Goal: Task Accomplishment & Management: Complete application form

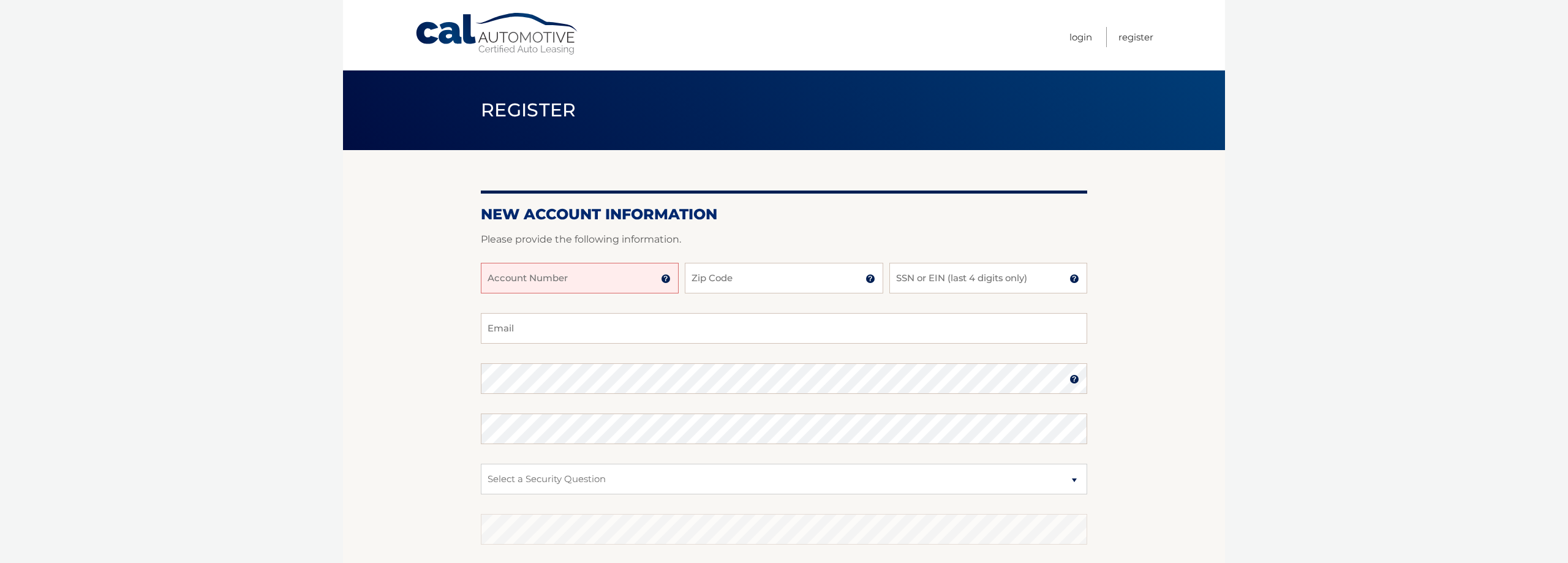
click at [646, 282] on input "Account Number" at bounding box center [578, 278] width 197 height 31
type input "4445597119"
click at [732, 287] on input "Zip Code" at bounding box center [783, 278] width 197 height 31
type input "33428"
click at [998, 272] on input "SSN or EIN (last 4 digits only)" at bounding box center [988, 278] width 197 height 31
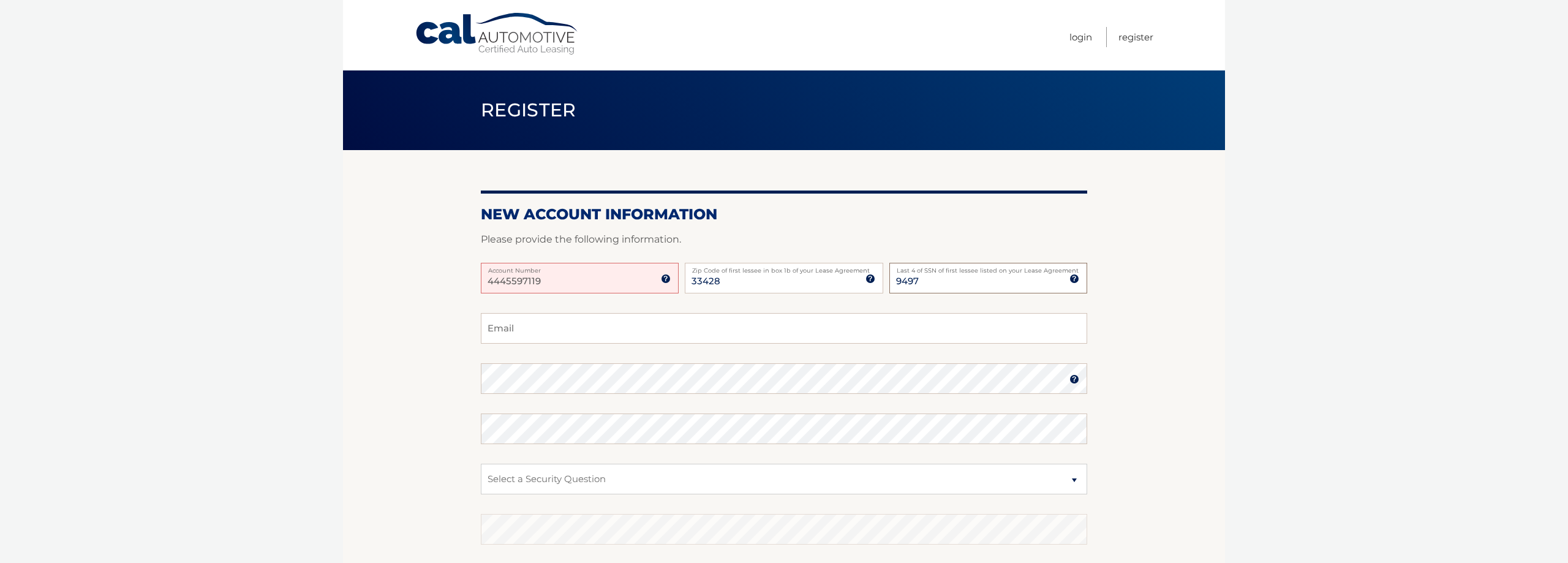
type input "9497"
click at [528, 327] on input "Email" at bounding box center [784, 328] width 606 height 31
type input "[EMAIL_ADDRESS][DOMAIN_NAME]"
click at [565, 280] on input "4445597119" at bounding box center [578, 278] width 197 height 31
click at [525, 283] on input "4445597119" at bounding box center [578, 278] width 197 height 31
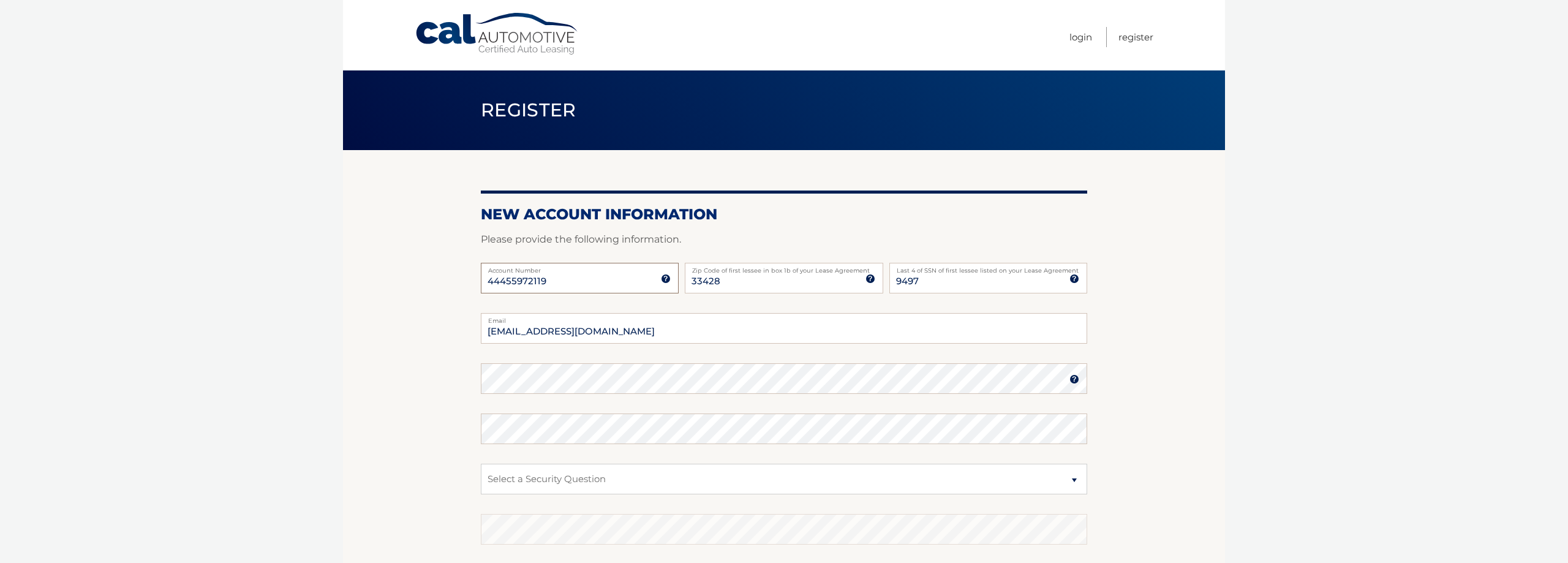
click at [559, 280] on input "44455972119" at bounding box center [578, 278] width 197 height 31
type input "44455972119"
click at [480, 464] on select "Select a Security Question What was the name of your elementary school? What is…" at bounding box center [784, 479] width 606 height 31
click option "What is your mother’s maiden name?" at bounding box center [0, 0] width 0 height 0
click at [480, 464] on select "Select a Security Question What was the name of your elementary school? What is…" at bounding box center [784, 479] width 606 height 31
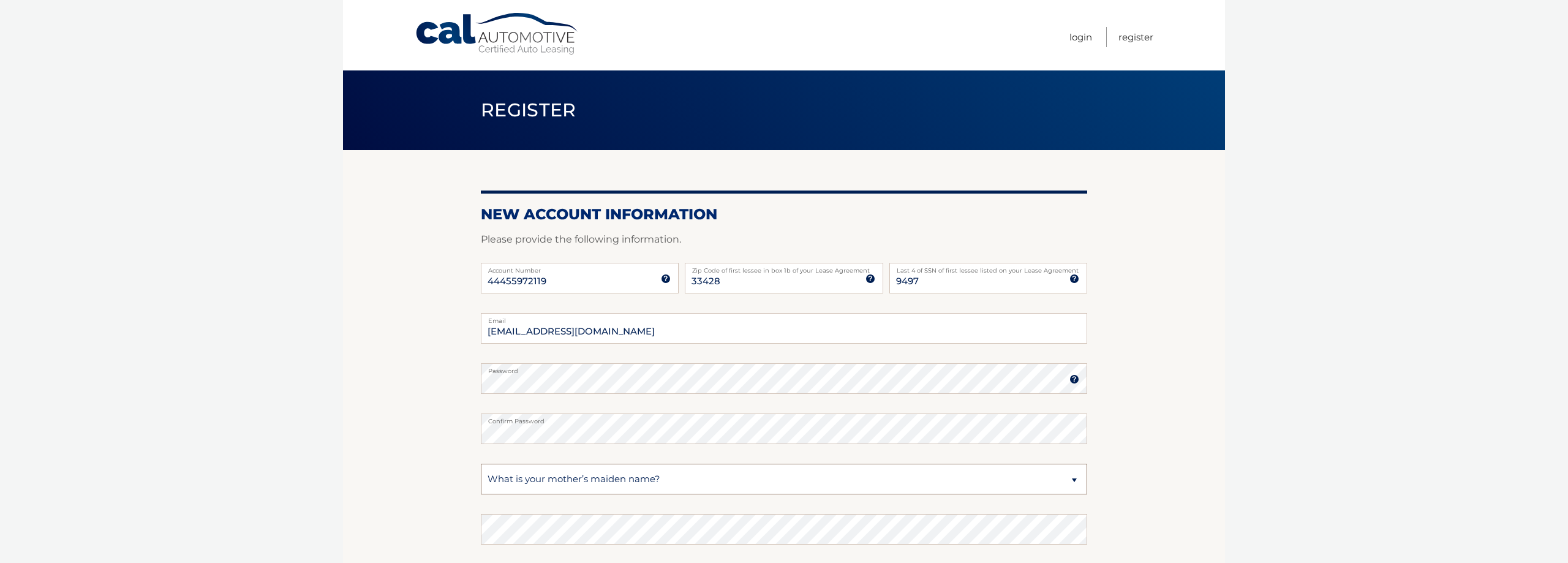
click option "What was your childhood phone number including area code? (e.g., 000-000-0000)" at bounding box center [0, 0] width 0 height 0
click at [480, 464] on select "Select a Security Question What was the name of your elementary school? What is…" at bounding box center [784, 479] width 606 height 31
select select "1"
click option "What was the name of your elementary school?" at bounding box center [0, 0] width 0 height 0
click at [480, 464] on select "Select a Security Question What was the name of your elementary school? What is…" at bounding box center [784, 479] width 606 height 31
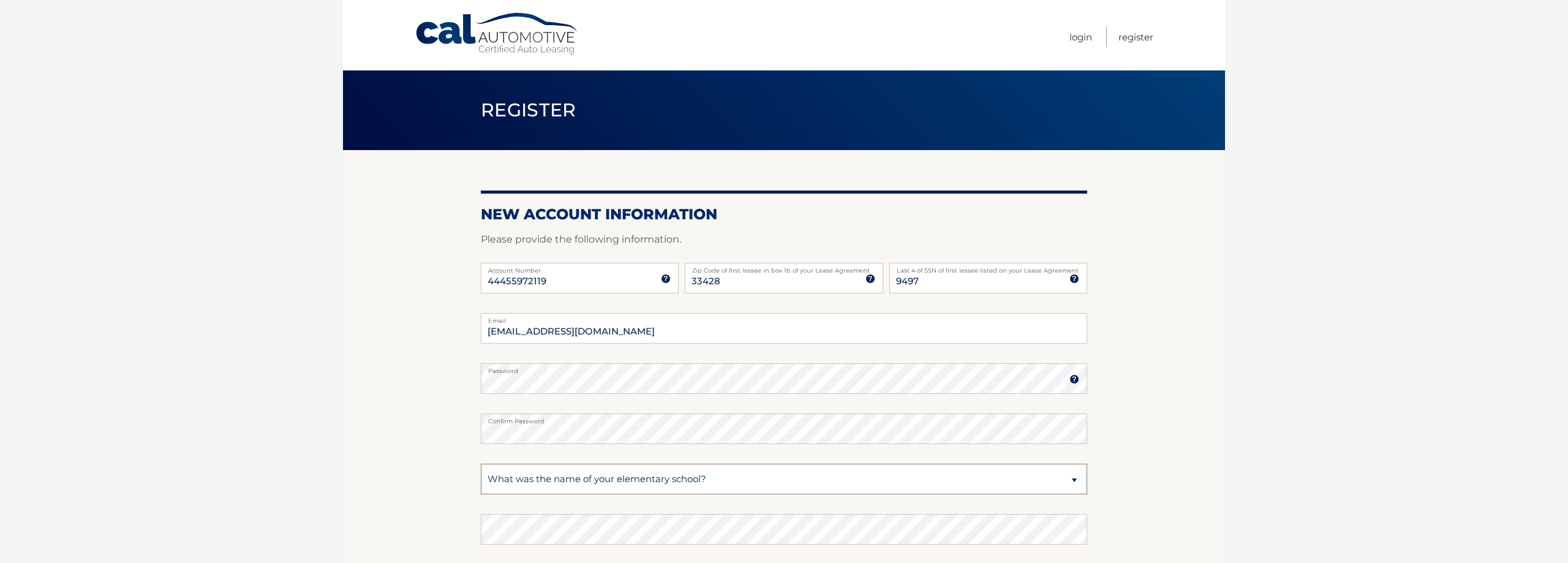
click at [568, 482] on select "Select a Security Question What was the name of your elementary school? What is…" at bounding box center [784, 479] width 606 height 31
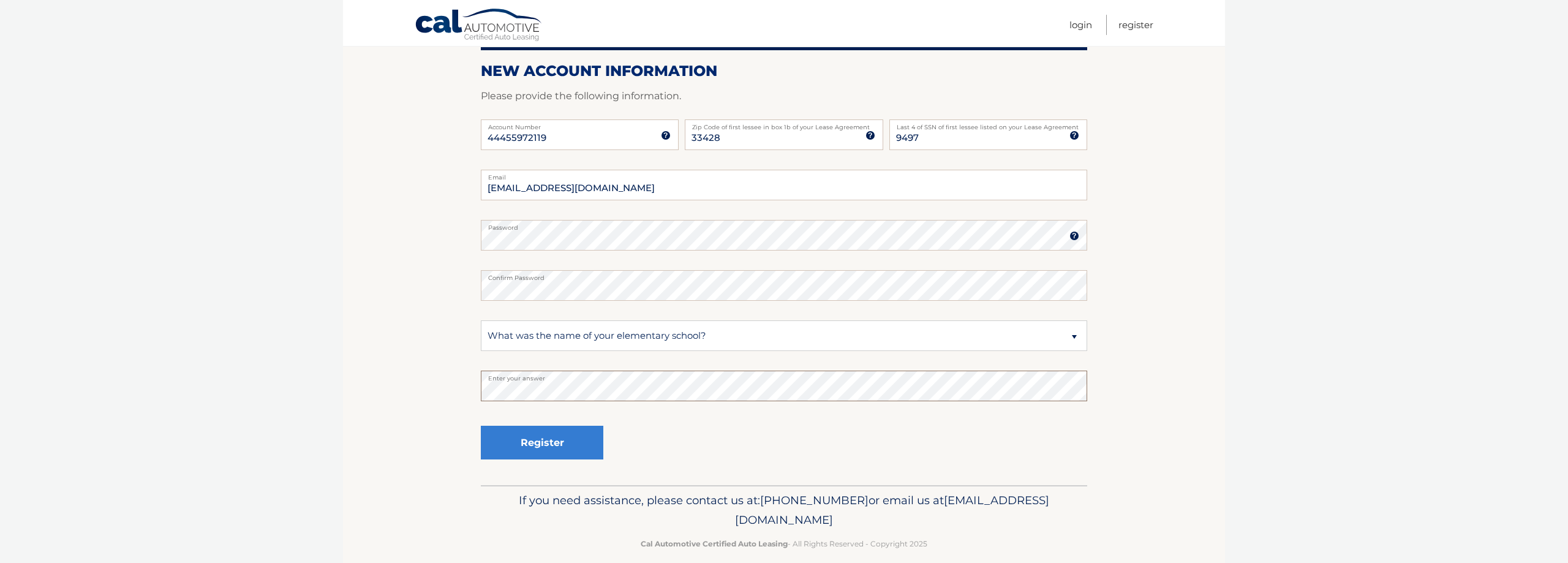
scroll to position [159, 0]
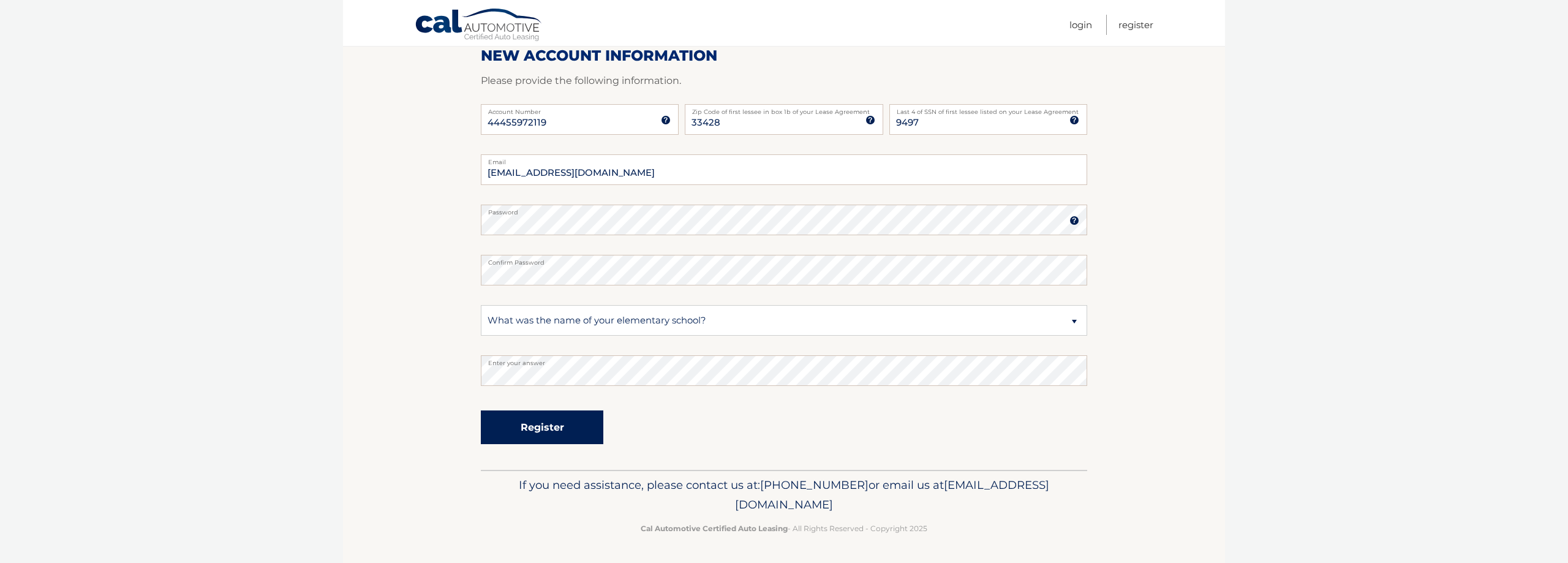
click at [562, 430] on button "Register" at bounding box center [541, 426] width 122 height 34
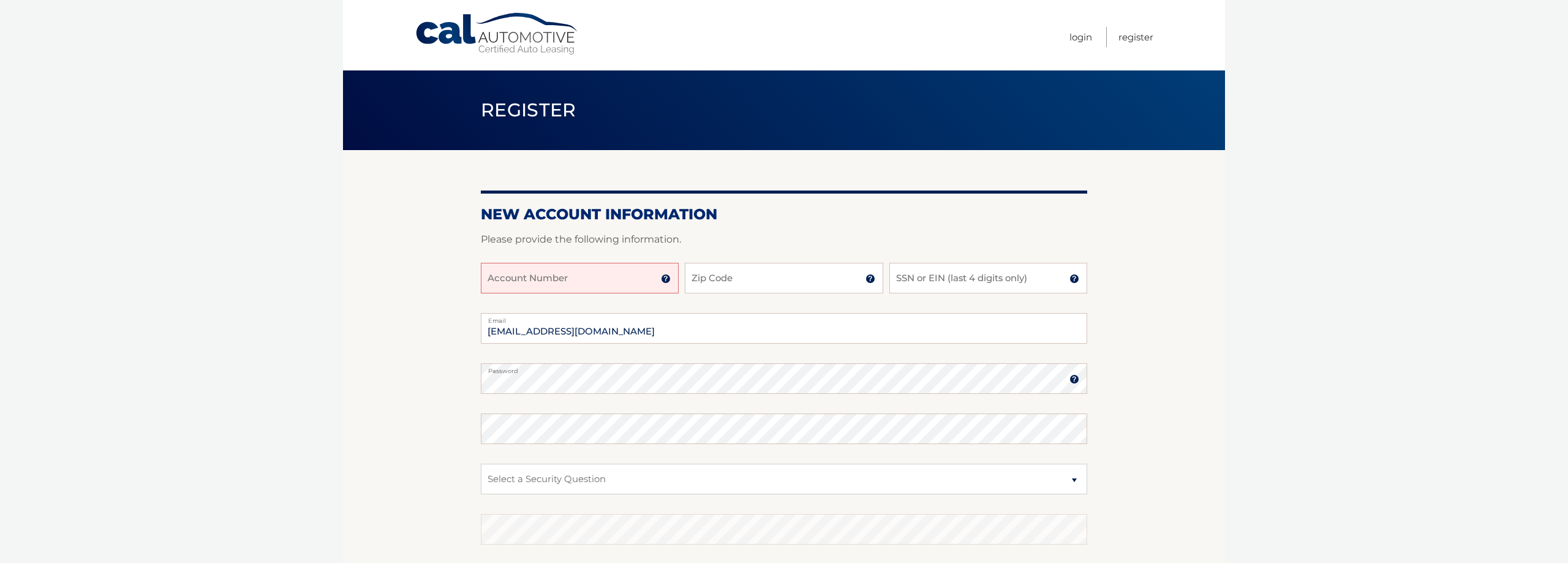
click at [561, 274] on input "Account Number" at bounding box center [578, 278] width 197 height 31
click at [552, 278] on input "Account Number" at bounding box center [578, 278] width 197 height 31
type input "44455972119"
click at [711, 270] on input "Zip Code" at bounding box center [783, 278] width 197 height 31
type input "33428"
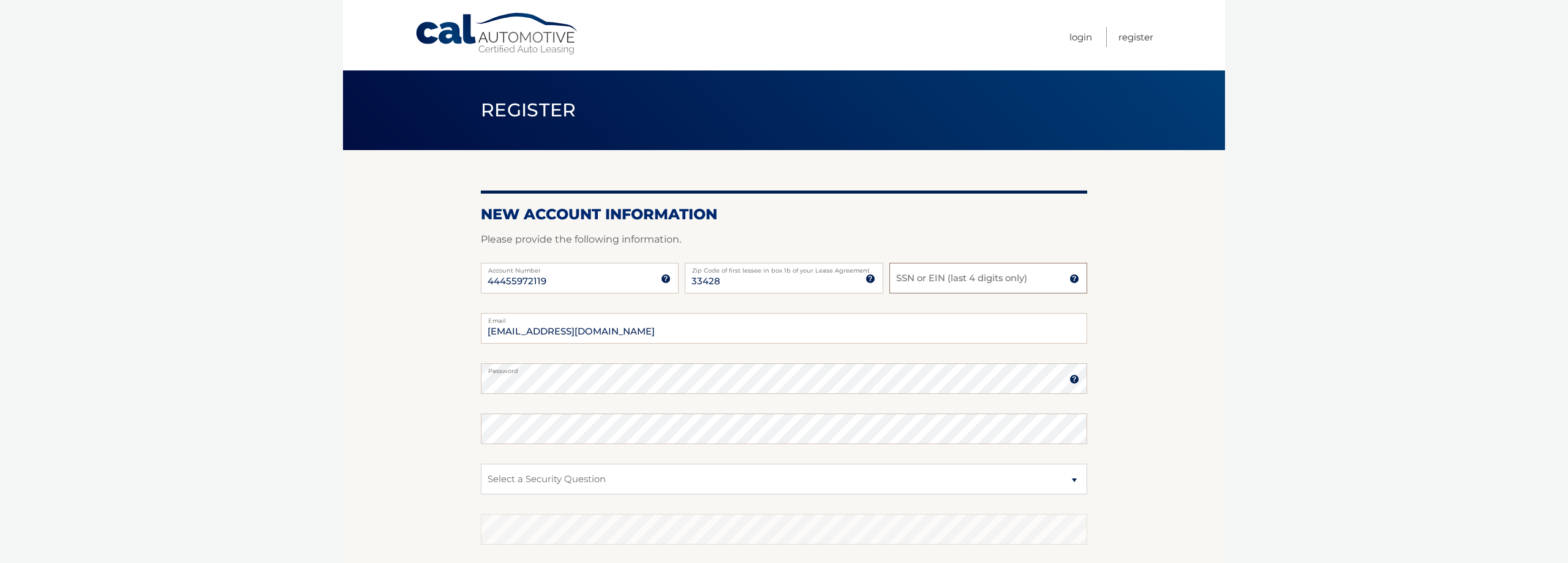
click at [958, 282] on input "SSN or EIN (last 4 digits only)" at bounding box center [988, 278] width 197 height 31
type input "9497"
click at [480, 464] on select "Select a Security Question What was the name of your elementary school? What is…" at bounding box center [784, 479] width 606 height 31
select select "1"
click option "What was the name of your elementary school?" at bounding box center [0, 0] width 0 height 0
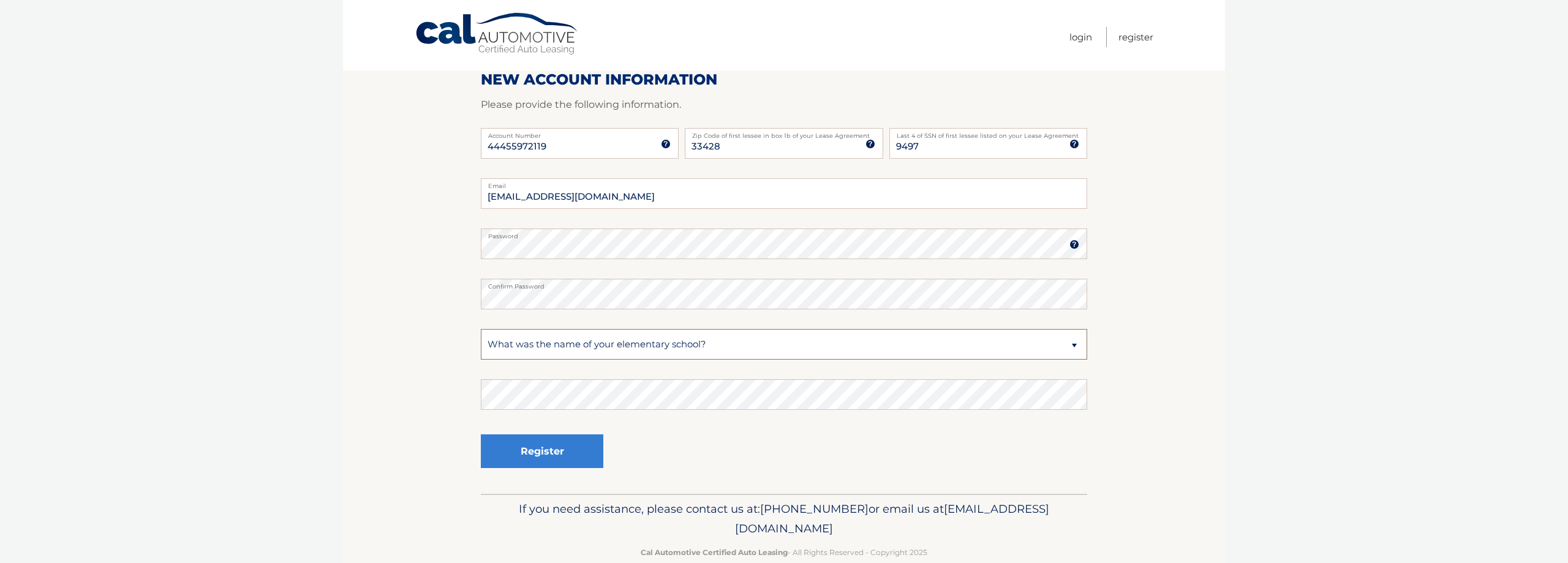
scroll to position [158, 0]
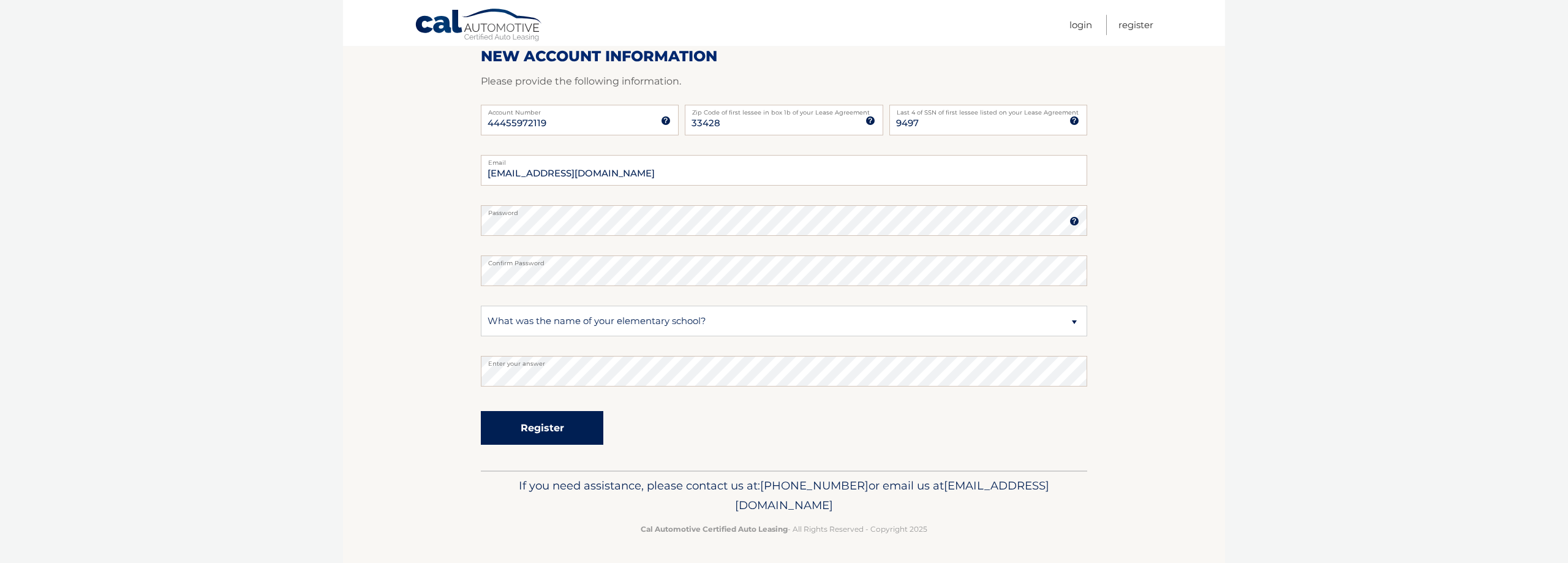
click at [550, 422] on button "Register" at bounding box center [541, 427] width 122 height 34
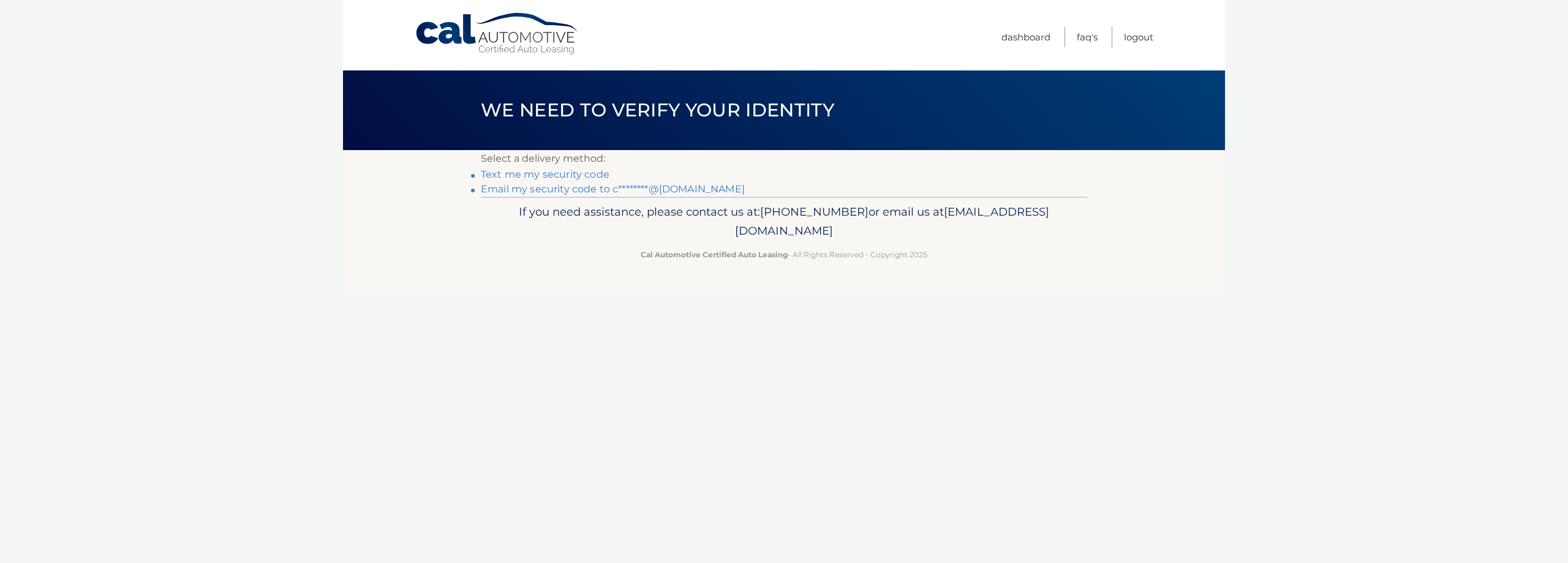
click at [563, 191] on link "Email my security code to c********@hotmail.com" at bounding box center [612, 189] width 264 height 12
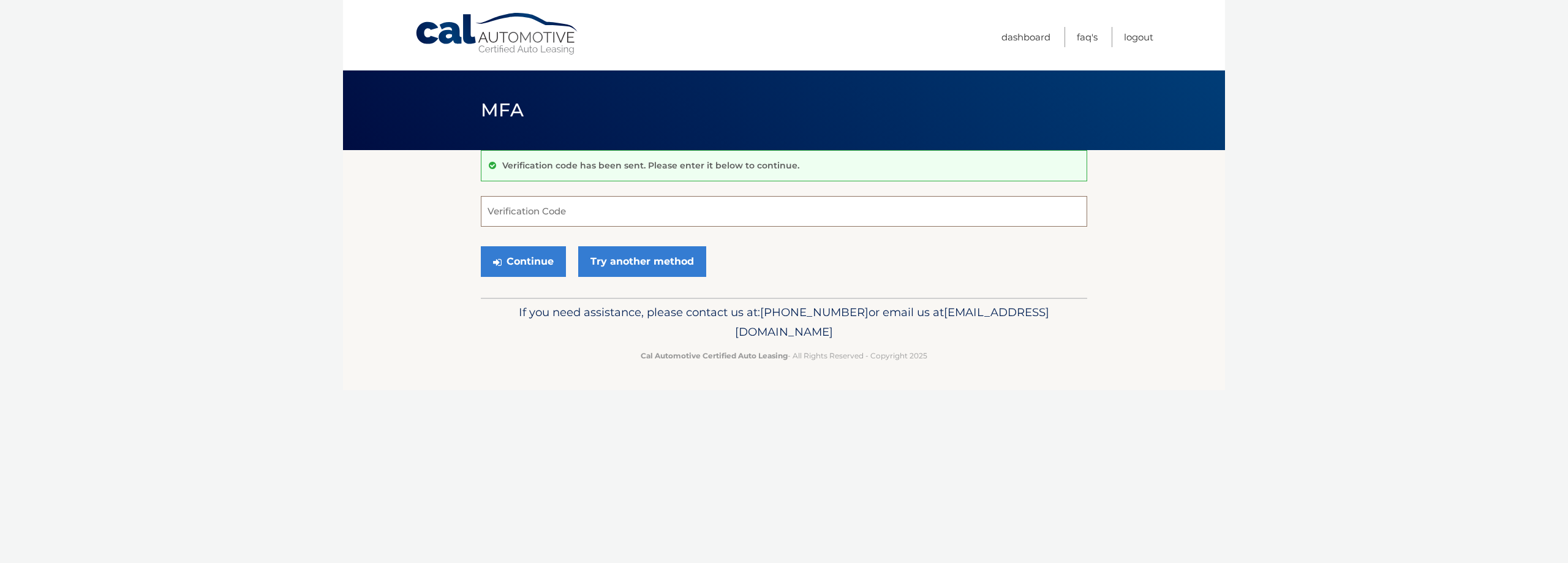
click at [629, 218] on input "Verification Code" at bounding box center [784, 212] width 606 height 31
type input "803965"
click at [531, 267] on button "Continue" at bounding box center [523, 262] width 85 height 31
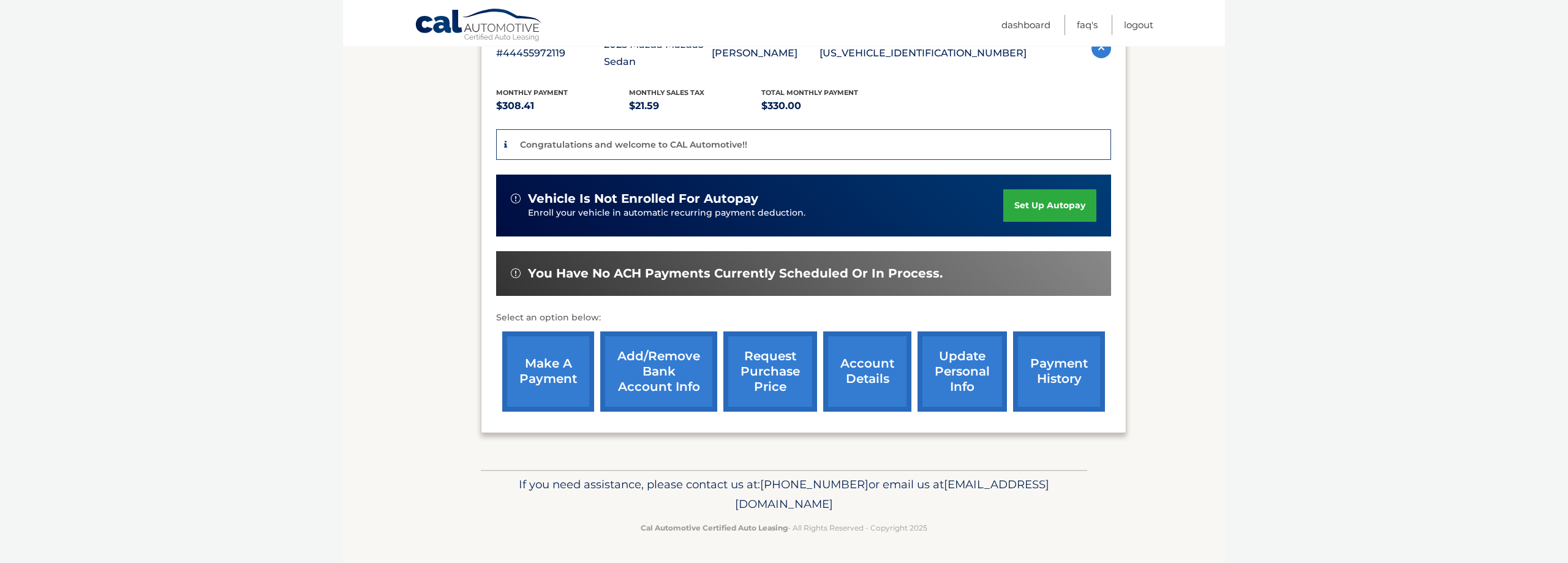
scroll to position [255, 0]
click at [554, 368] on link "make a payment" at bounding box center [548, 371] width 91 height 80
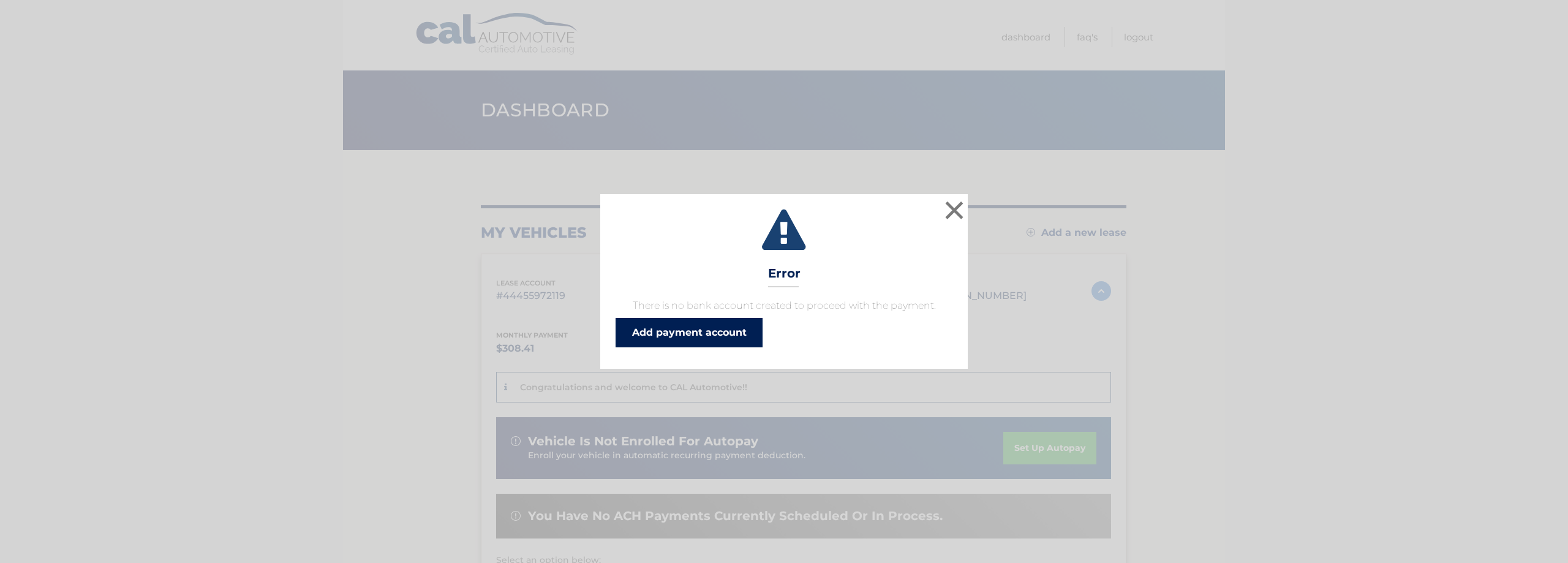
click at [647, 336] on link "Add payment account" at bounding box center [688, 332] width 147 height 30
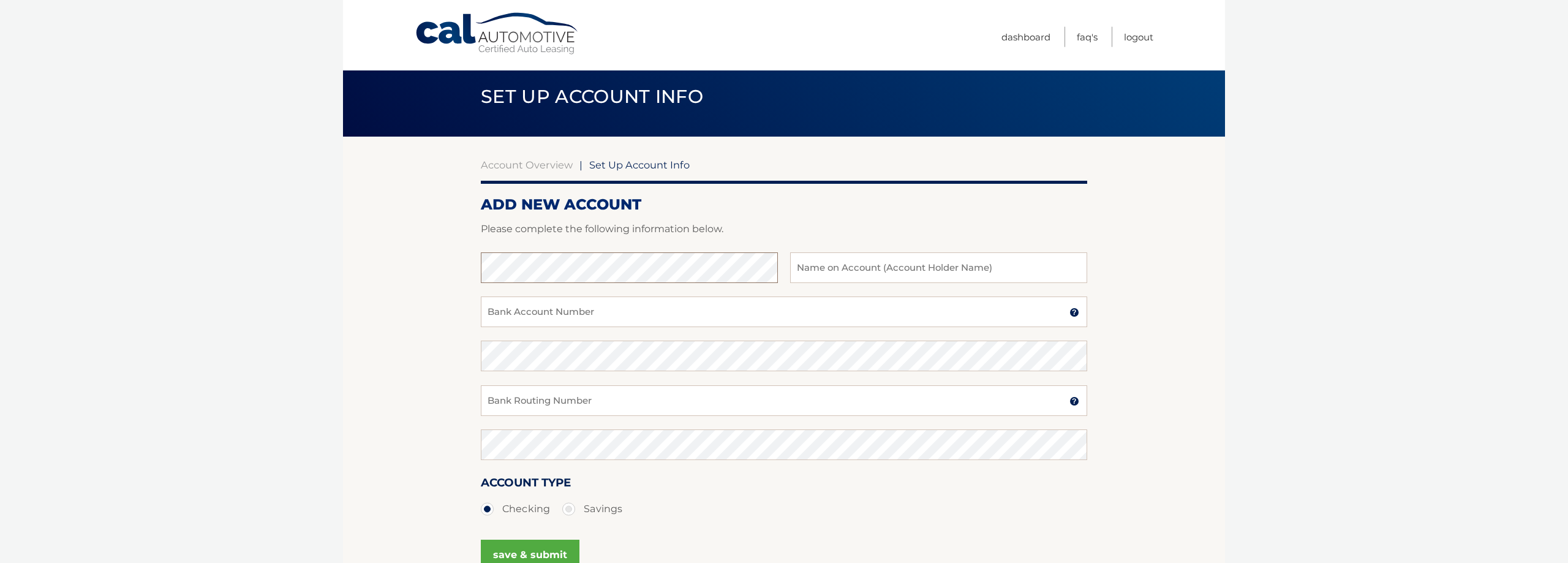
scroll to position [12, 0]
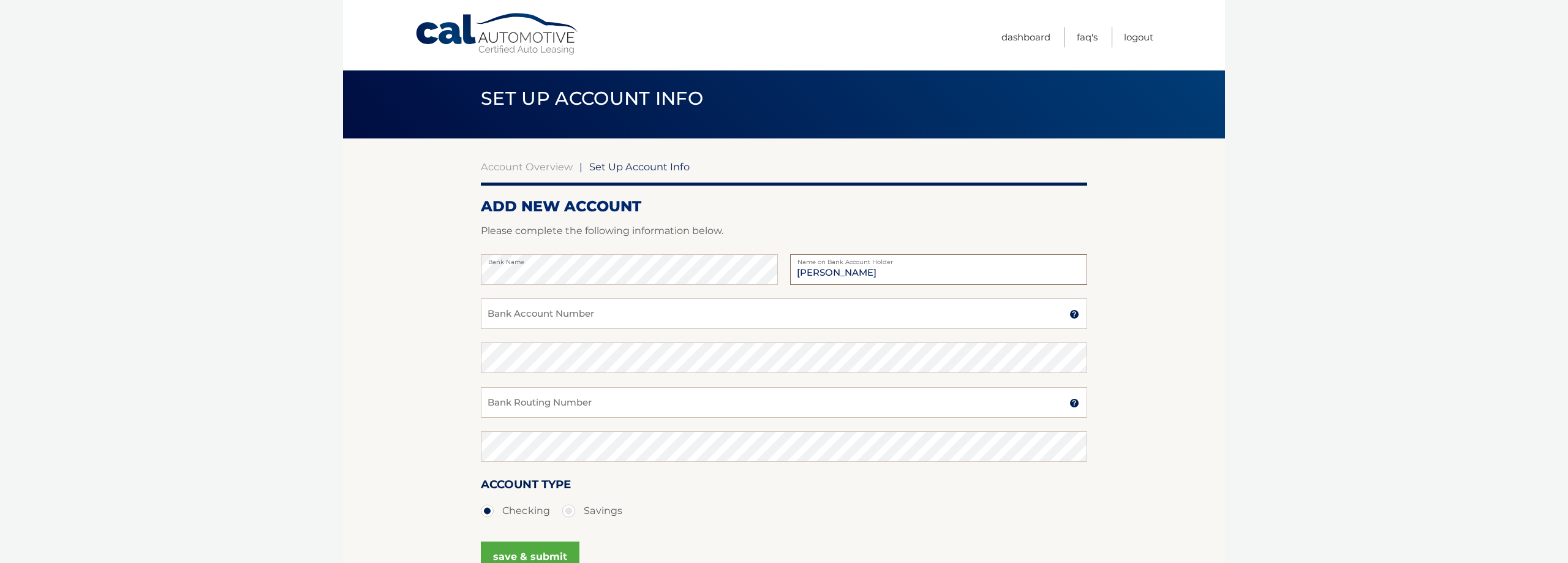
type input "[PERSON_NAME]"
click at [604, 318] on input "Bank Account Number" at bounding box center [784, 314] width 606 height 31
type input "003503761993"
click at [554, 397] on input "Bank Routing Number" at bounding box center [784, 402] width 606 height 31
type input "063100277"
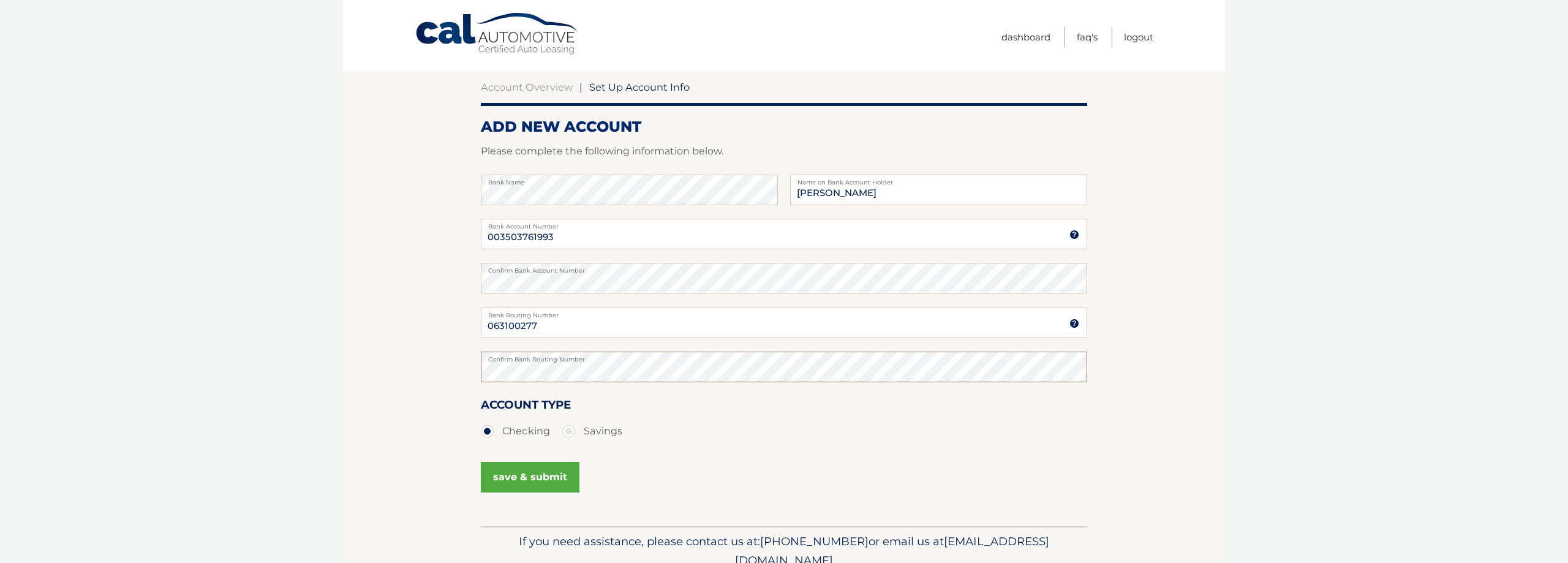
scroll to position [93, 0]
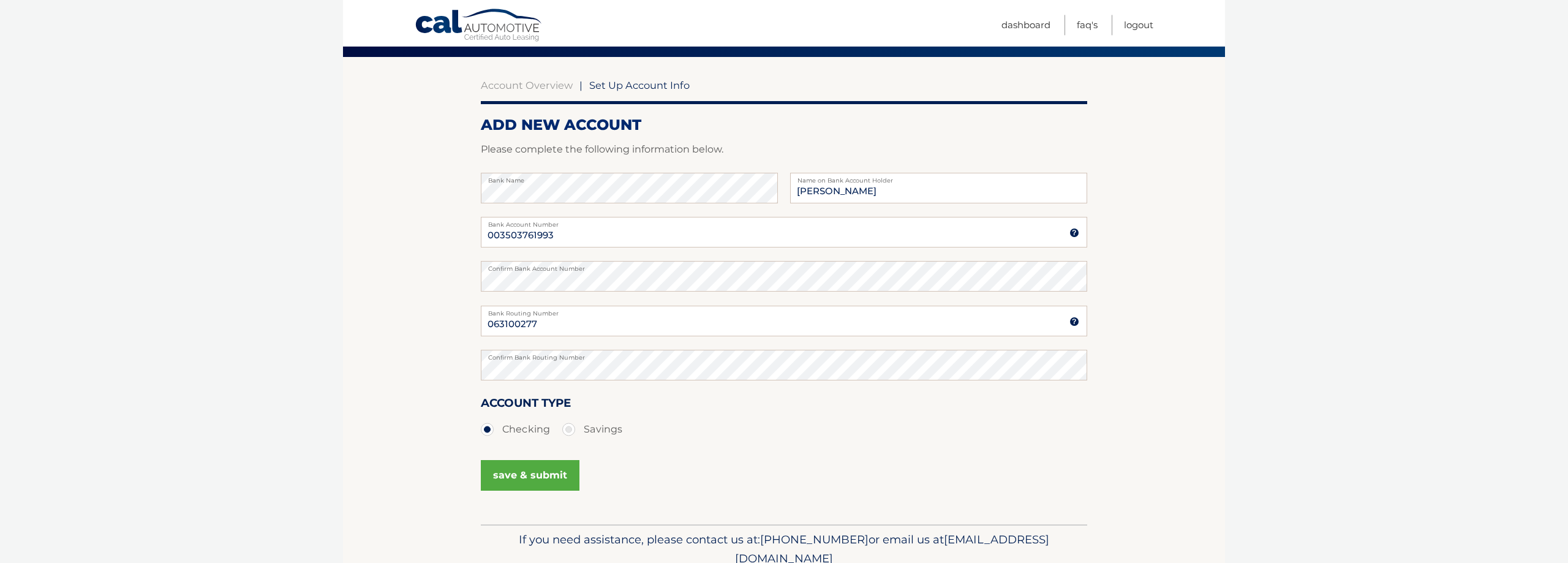
click at [530, 475] on button "save & submit" at bounding box center [529, 475] width 98 height 31
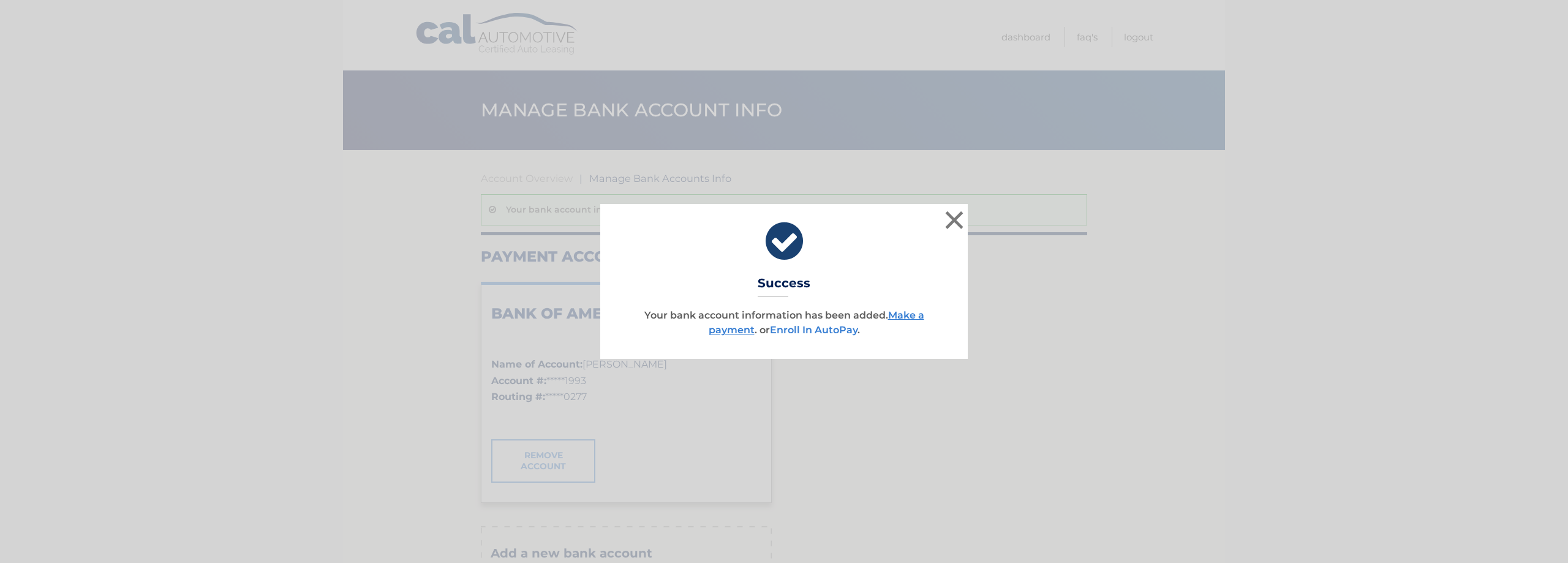
click at [824, 329] on link "Enroll In AutoPay" at bounding box center [813, 330] width 88 height 12
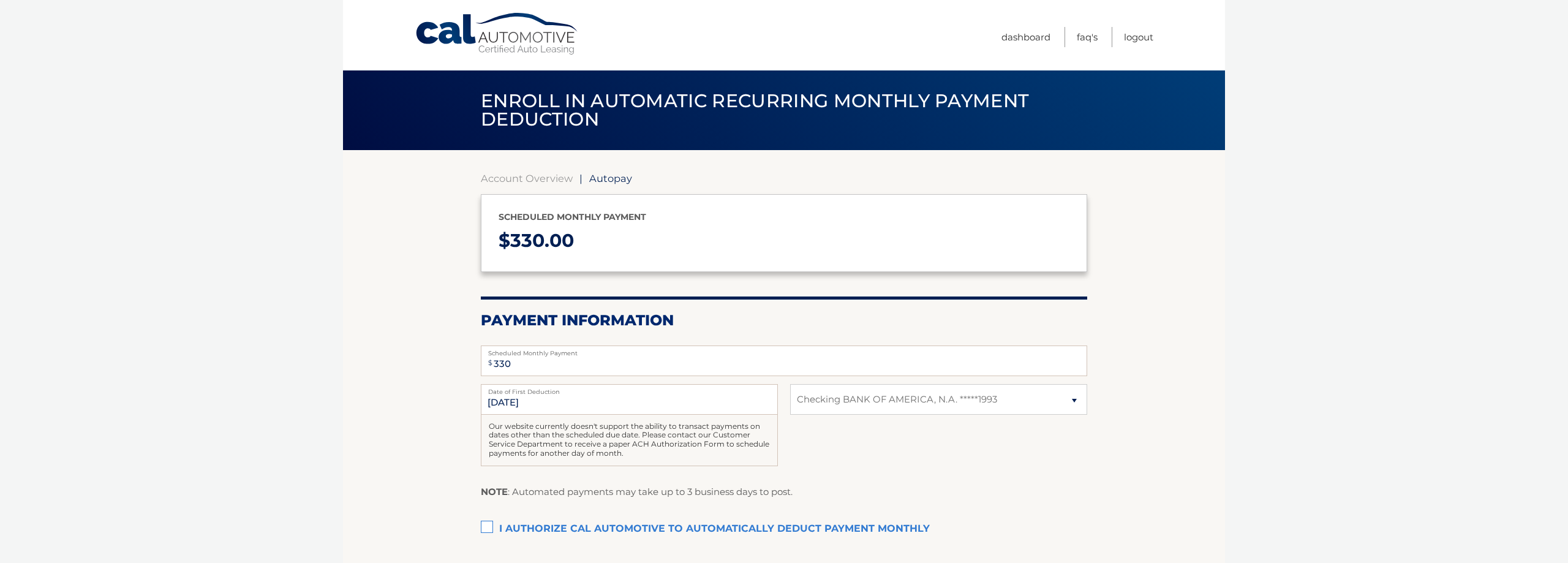
select select "NGVkOWVhZDQtODcxZS00ZjIzLWE3Y2EtNDczYjY1NWVkYjkx"
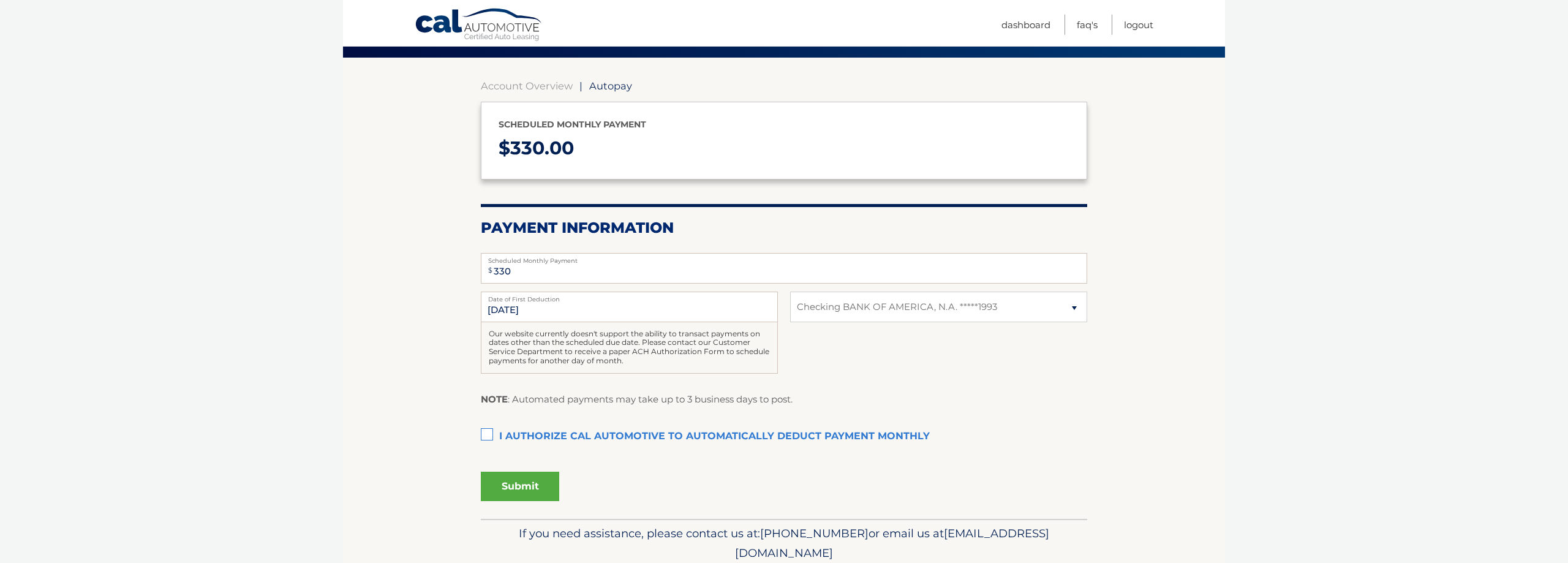
scroll to position [98, 0]
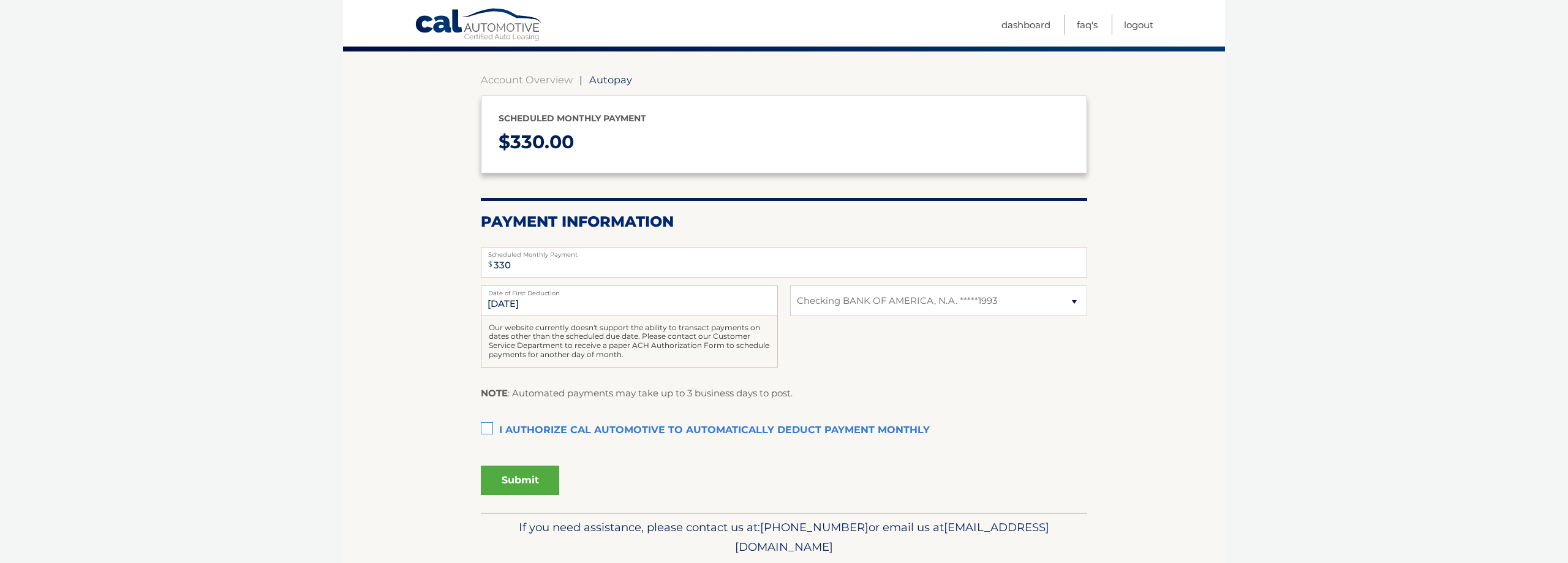
click at [484, 426] on label "I authorize cal automotive to automatically deduct payment monthly This checkbo…" at bounding box center [784, 430] width 606 height 24
click at [0, 0] on input "I authorize cal automotive to automatically deduct payment monthly This checkbo…" at bounding box center [0, 0] width 0 height 0
click at [509, 479] on button "Submit" at bounding box center [519, 479] width 78 height 30
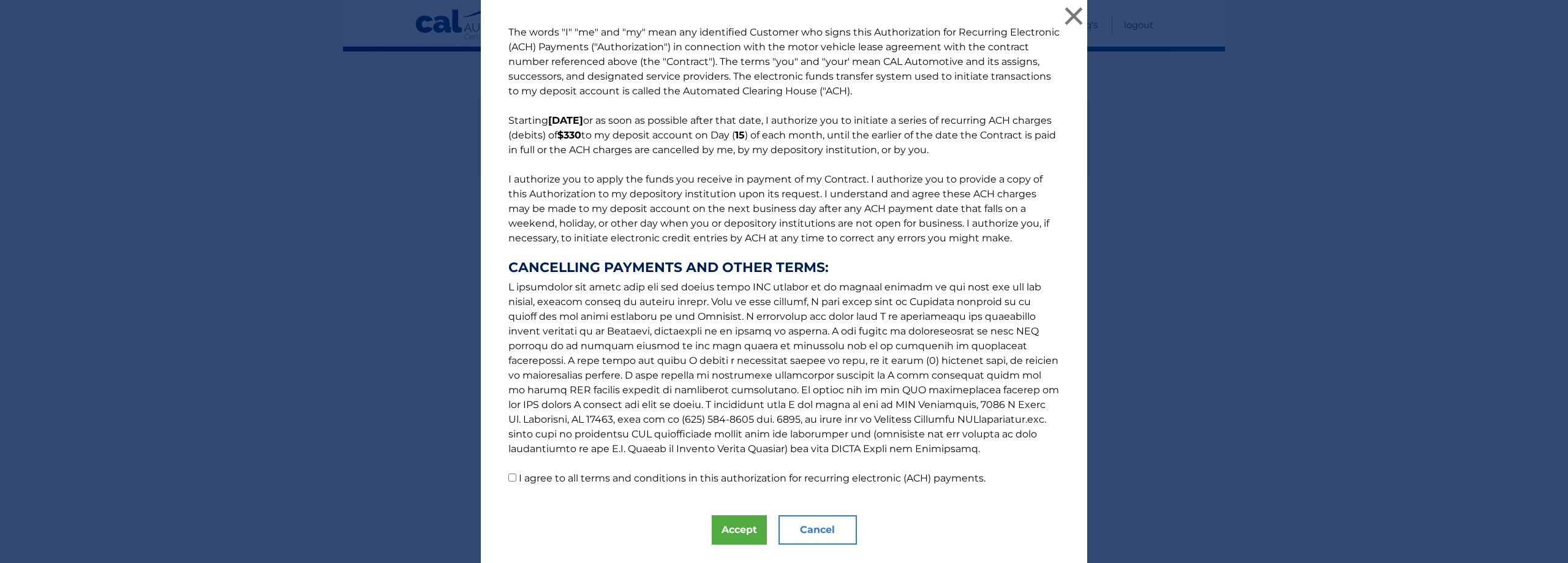
click at [512, 475] on input "I agree to all terms and conditions in this authorization for recurring electro…" at bounding box center [512, 477] width 8 height 8
checkbox input "true"
click at [730, 526] on button "Accept" at bounding box center [738, 529] width 55 height 30
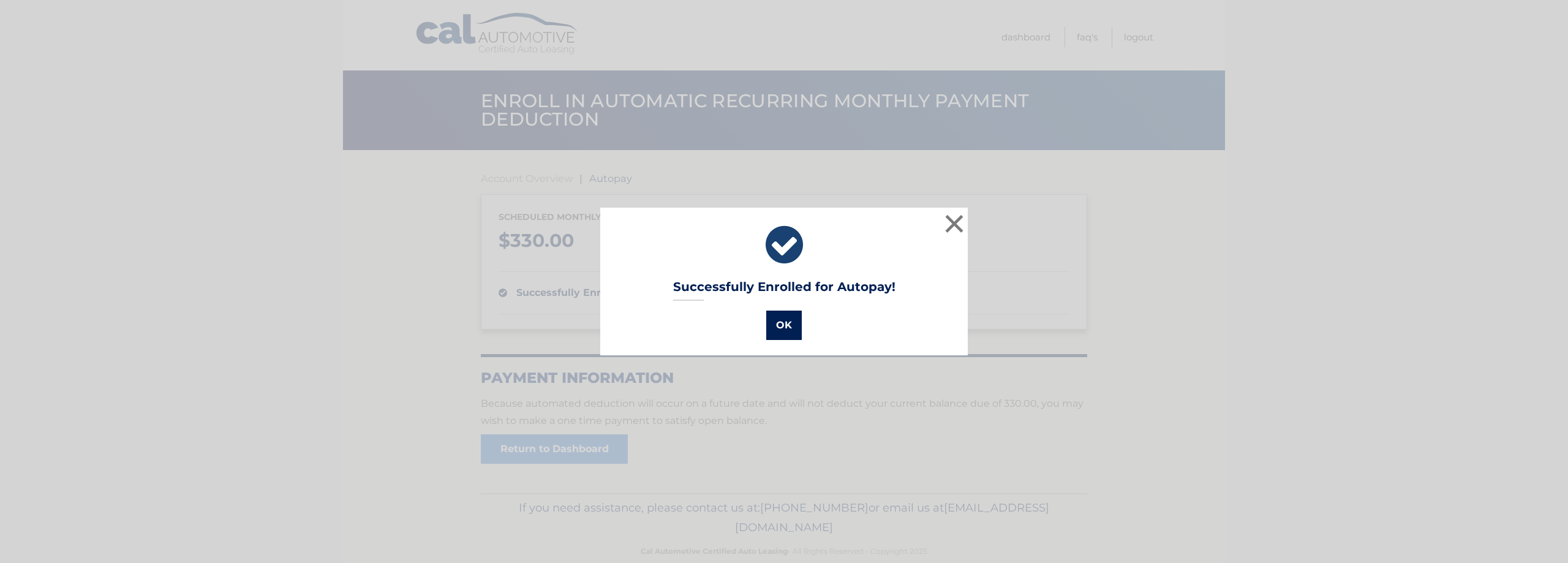
click at [770, 326] on button "OK" at bounding box center [784, 325] width 36 height 30
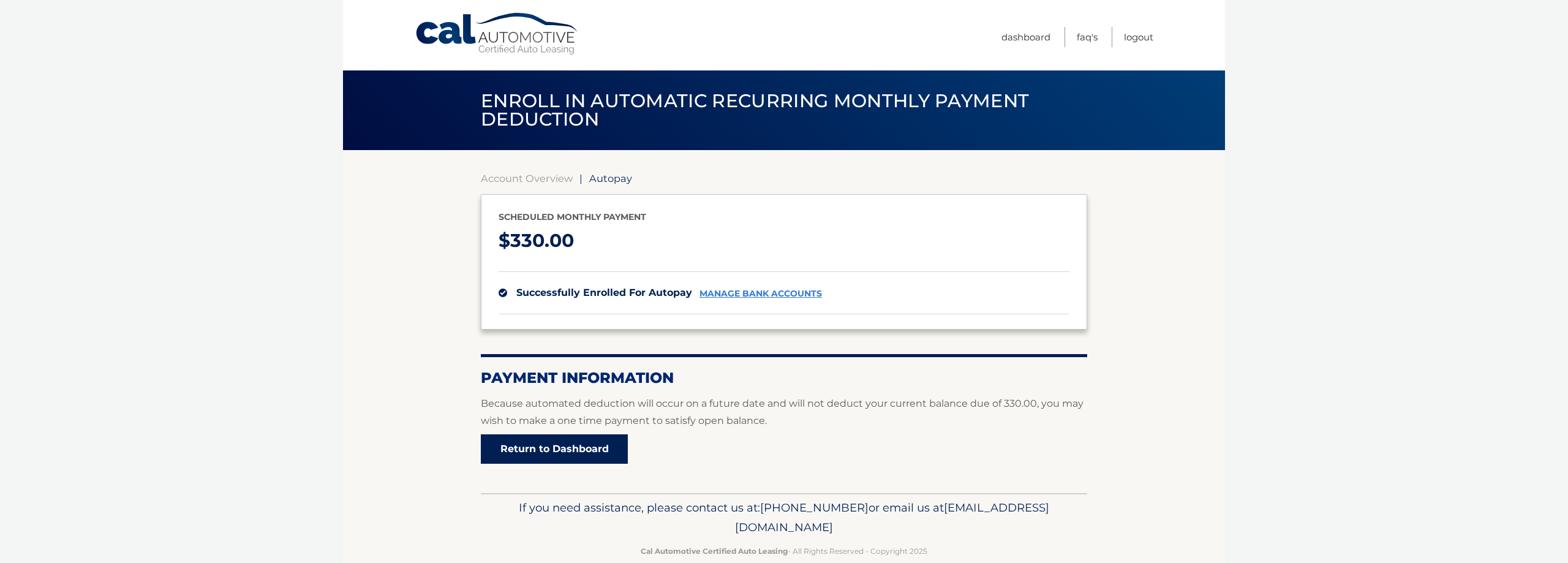
click at [533, 447] on link "Return to Dashboard" at bounding box center [553, 448] width 147 height 30
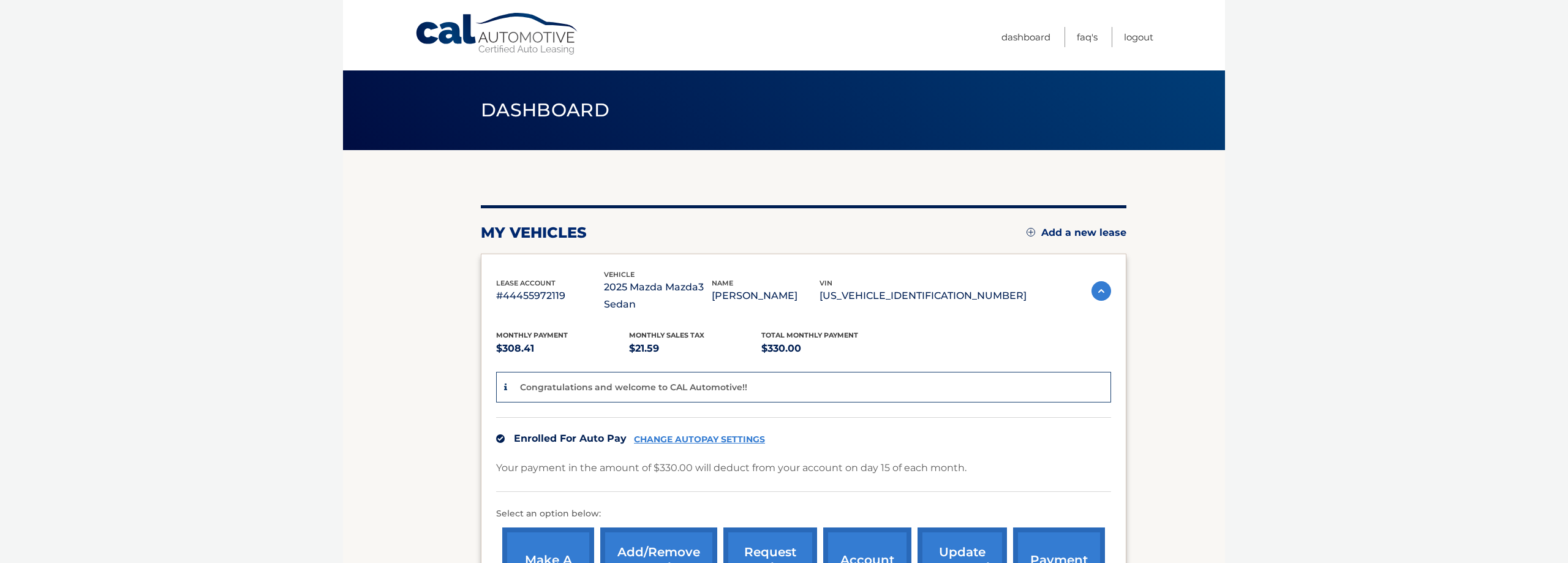
click at [1116, 30] on li "Logout" at bounding box center [1133, 37] width 42 height 20
click at [1151, 41] on link "Logout" at bounding box center [1138, 37] width 30 height 20
